Goal: Task Accomplishment & Management: Use online tool/utility

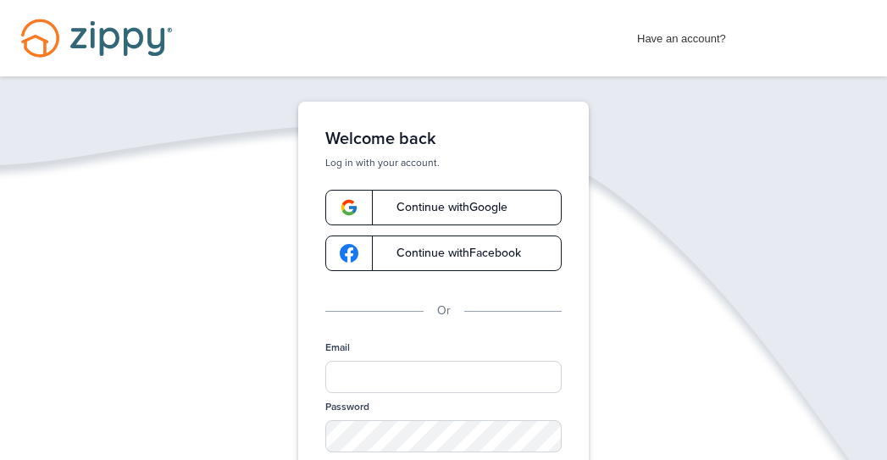
click at [453, 205] on span "Continue with Google" at bounding box center [443, 208] width 128 height 12
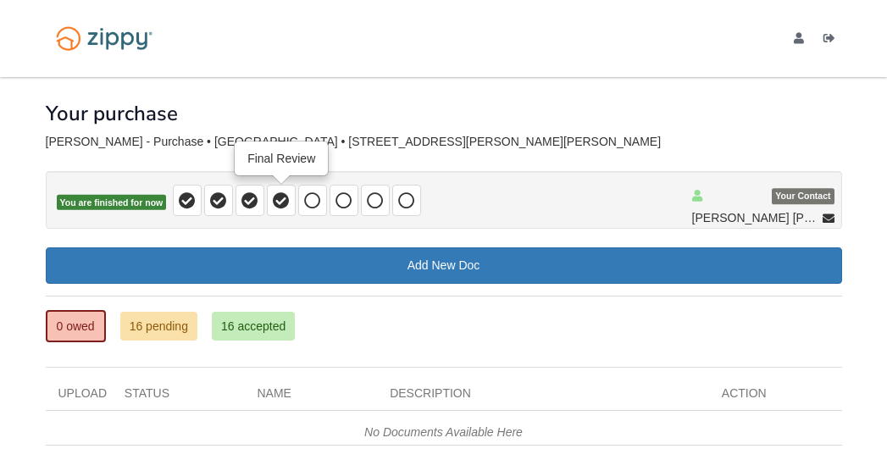
click at [277, 202] on icon at bounding box center [281, 200] width 17 height 17
click at [251, 195] on icon at bounding box center [249, 200] width 17 height 17
click at [220, 201] on icon at bounding box center [218, 200] width 17 height 17
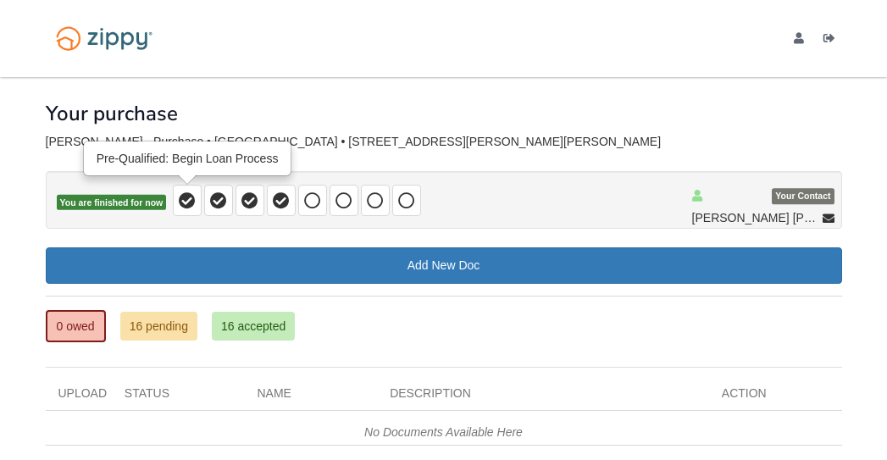
click at [191, 196] on icon at bounding box center [187, 200] width 17 height 17
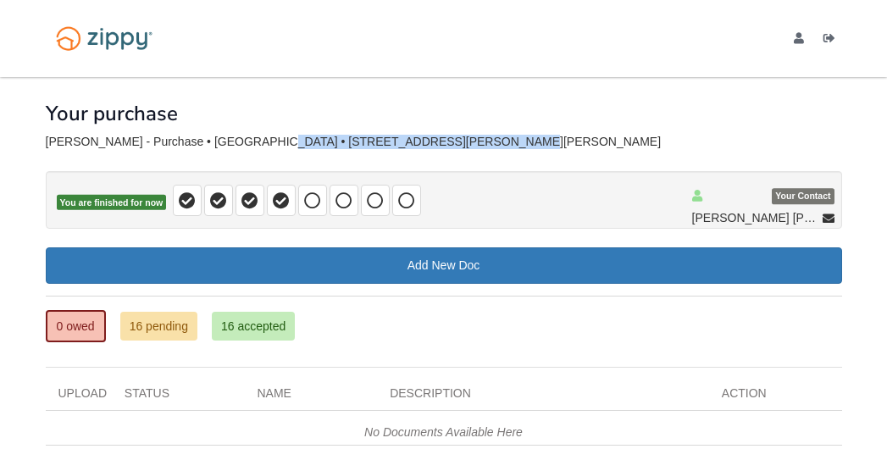
drag, startPoint x: 210, startPoint y: 141, endPoint x: 440, endPoint y: 144, distance: 229.5
click at [440, 144] on div "[PERSON_NAME] - Purchase • [GEOGRAPHIC_DATA] • [STREET_ADDRESS][PERSON_NAME][PE…" at bounding box center [444, 142] width 796 height 14
copy div "[STREET_ADDRESS][PERSON_NAME][PERSON_NAME]"
